Goal: Transaction & Acquisition: Purchase product/service

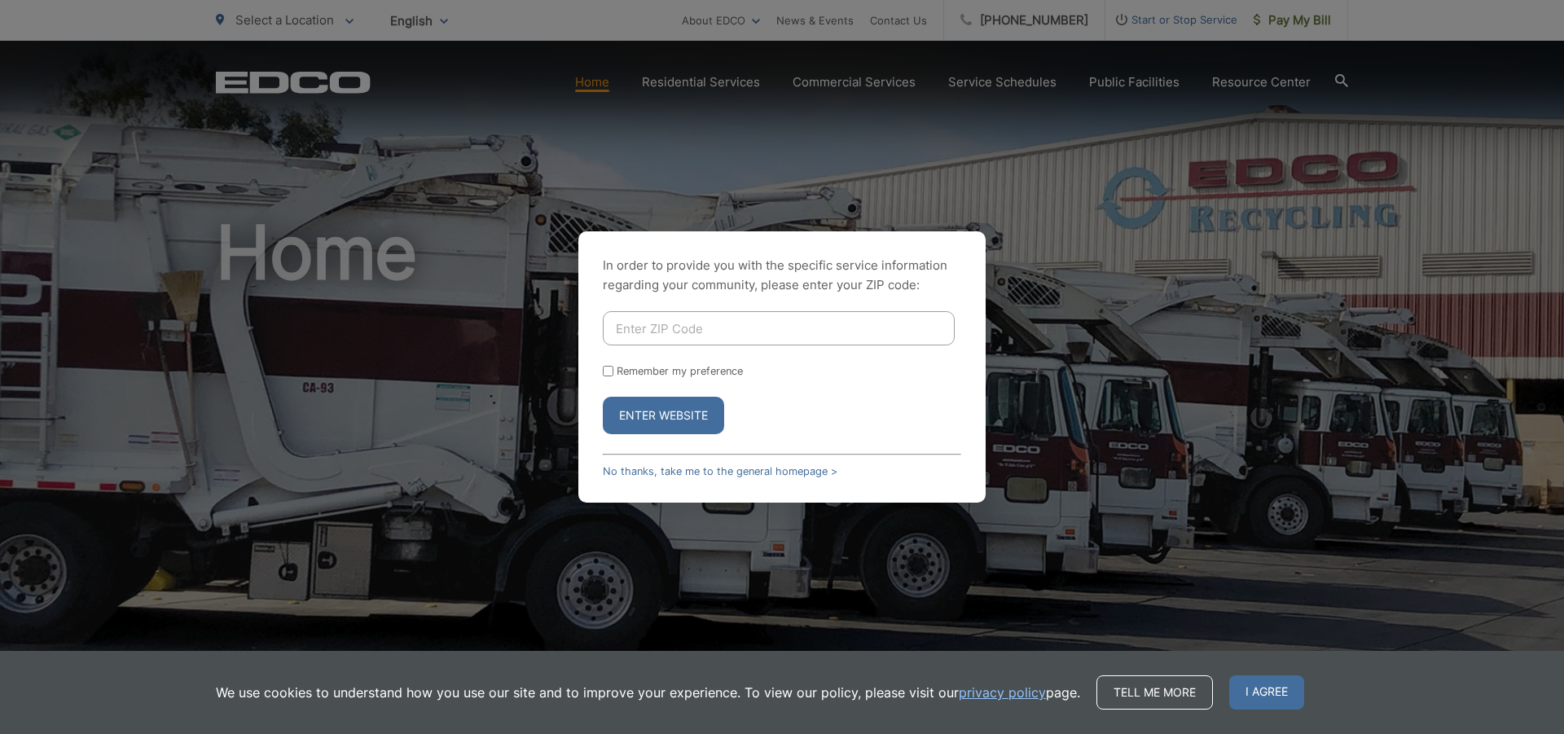
click at [613, 327] on input "Enter ZIP Code" at bounding box center [779, 328] width 352 height 34
type input "90245"
click at [678, 415] on button "Enter Website" at bounding box center [663, 415] width 121 height 37
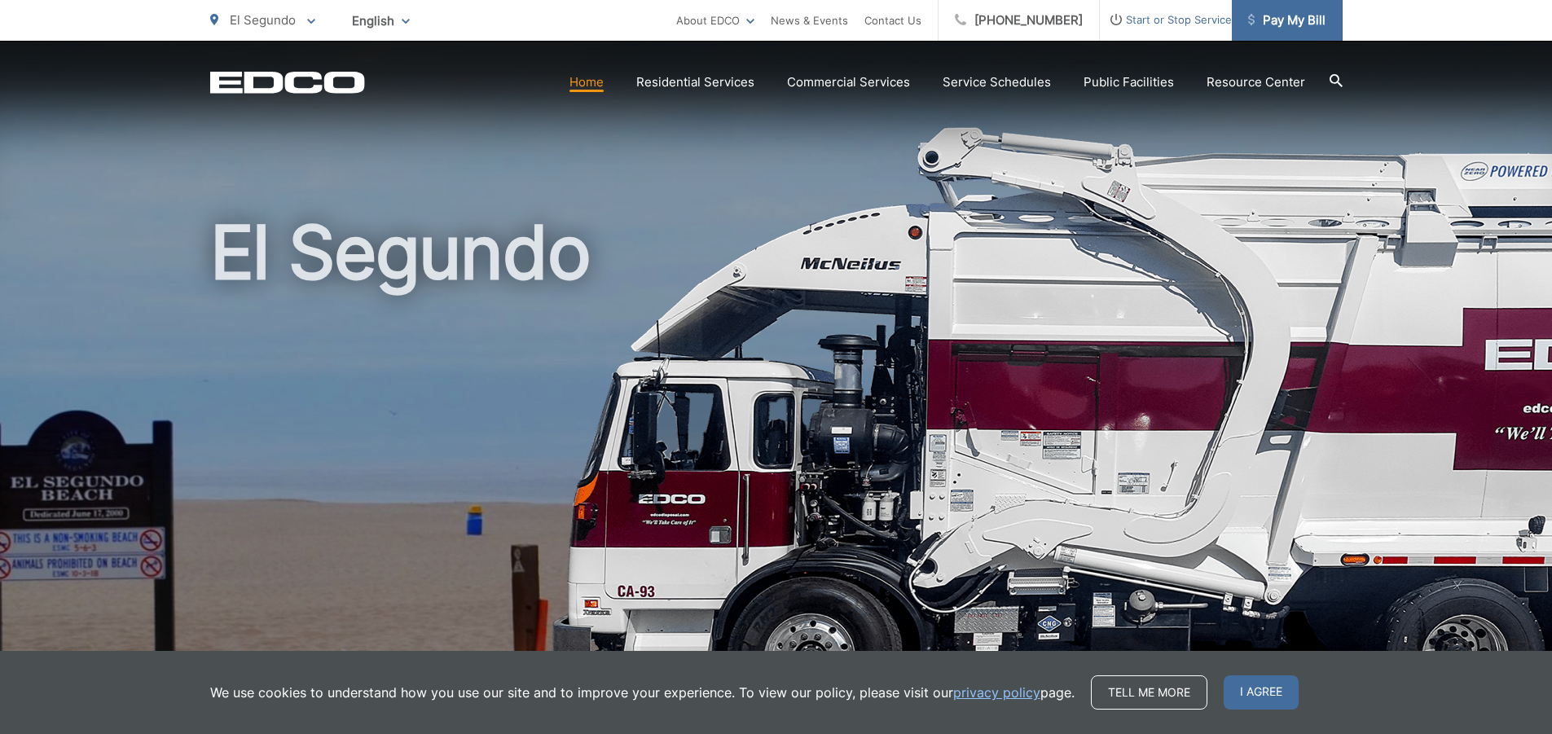
click at [1303, 17] on span "Pay My Bill" at bounding box center [1286, 21] width 77 height 20
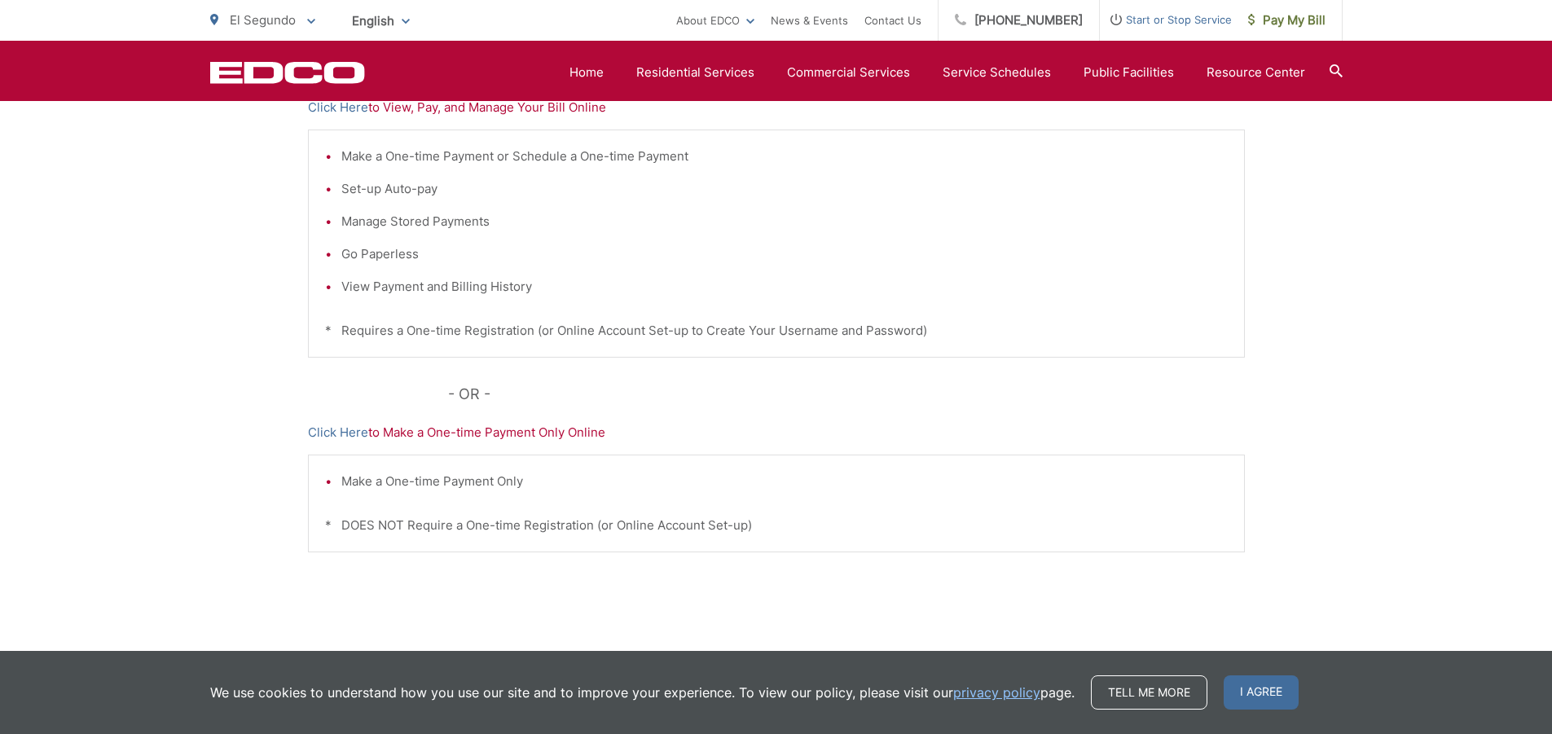
scroll to position [384, 0]
click at [345, 428] on link "Click Here" at bounding box center [338, 431] width 60 height 20
